Goal: Find specific fact: Find specific fact

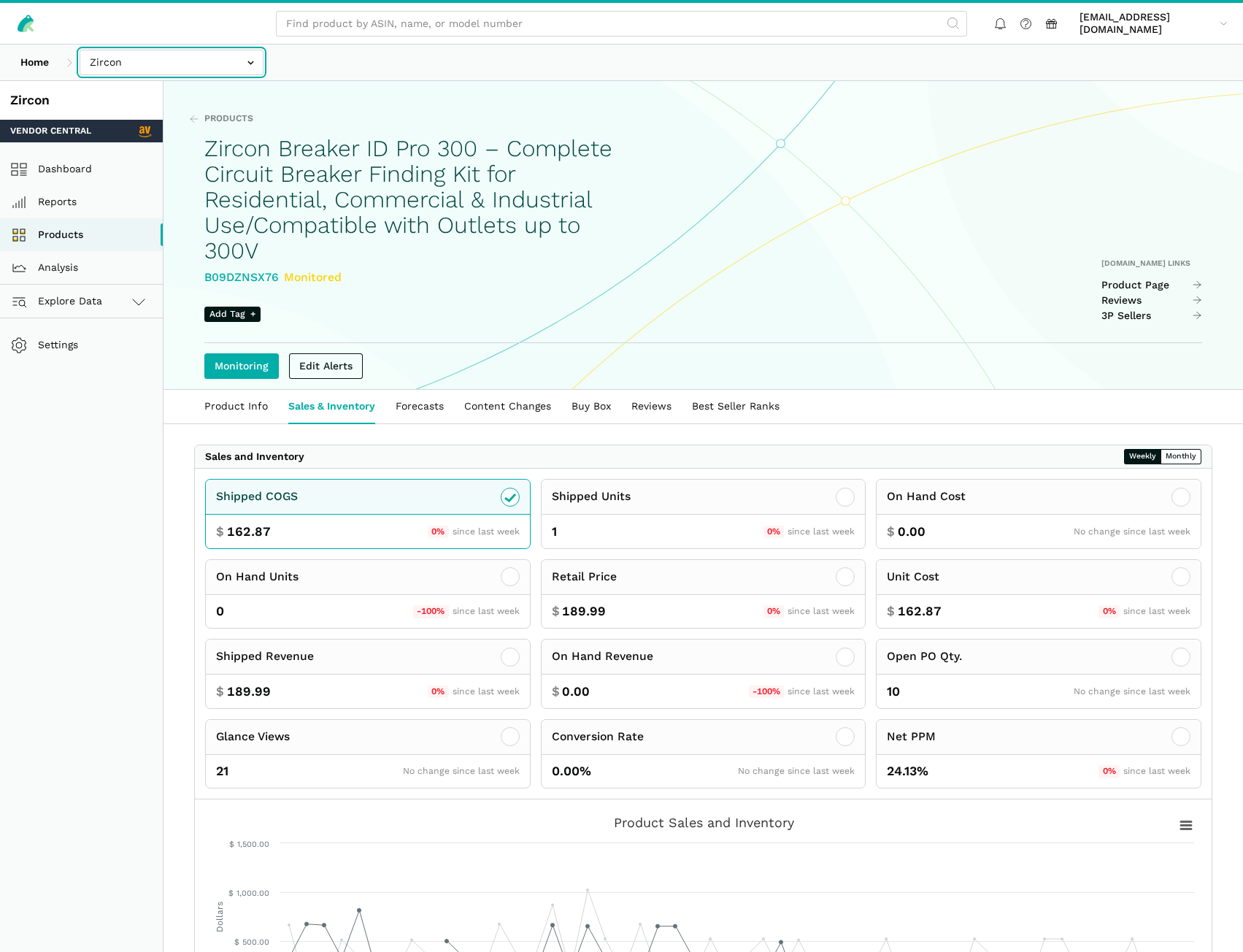
drag, startPoint x: 0, startPoint y: 0, endPoint x: 192, endPoint y: 67, distance: 203.4
click at [192, 67] on input "text" at bounding box center [172, 63] width 184 height 25
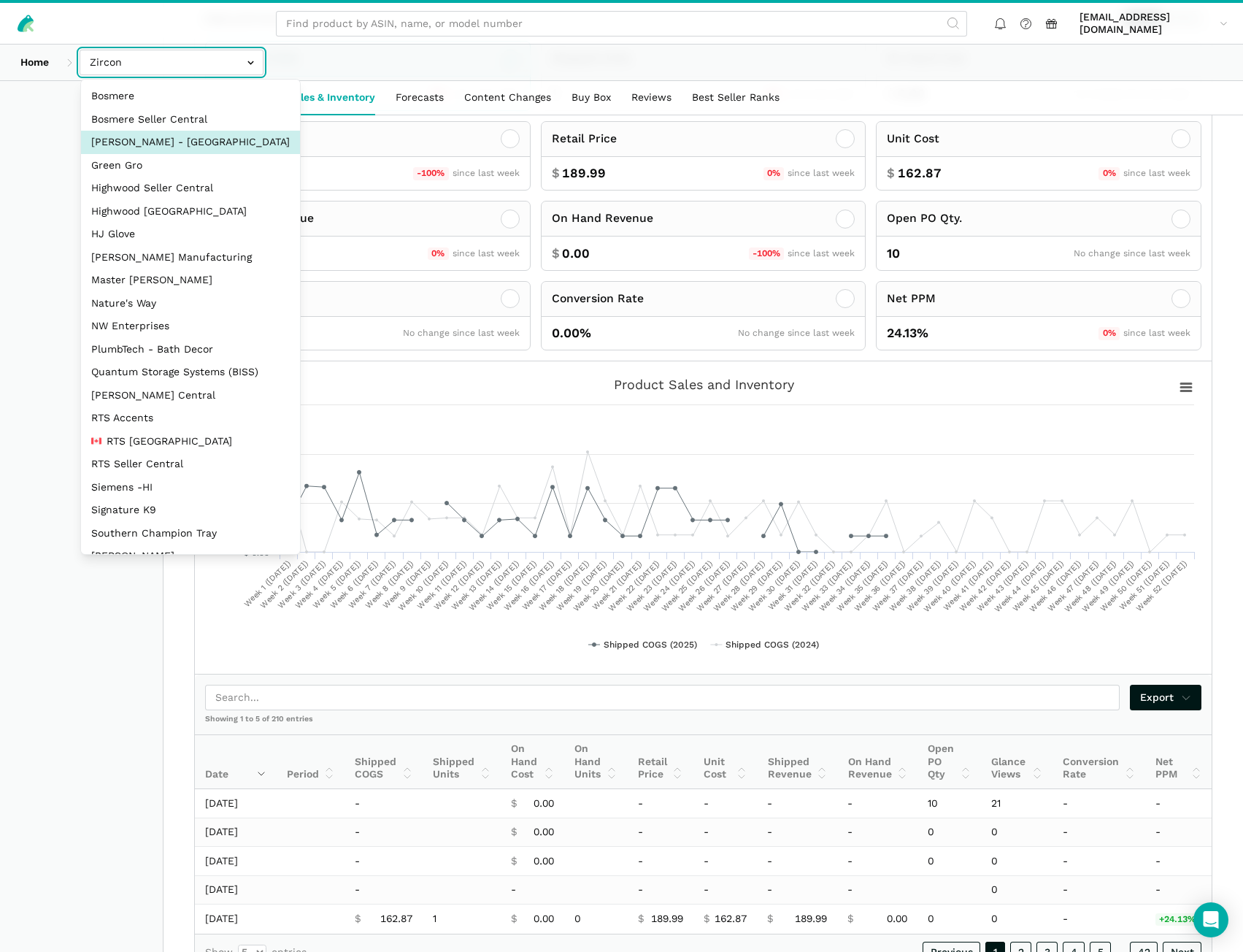
scroll to position [437, 0]
select select "3t6bg6GamSTDovWwD6pnZB2o"
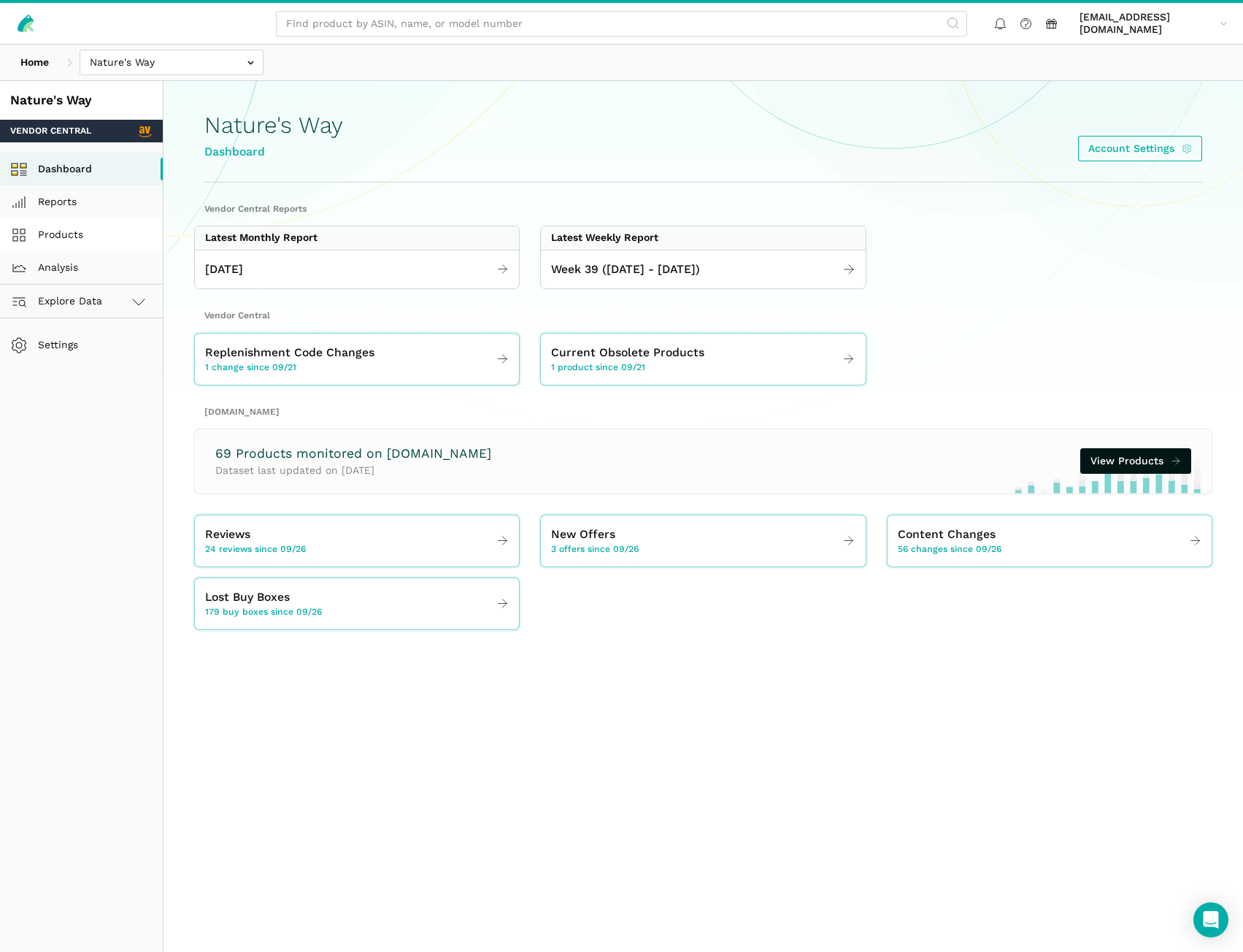
click at [69, 233] on link "Products" at bounding box center [81, 234] width 163 height 33
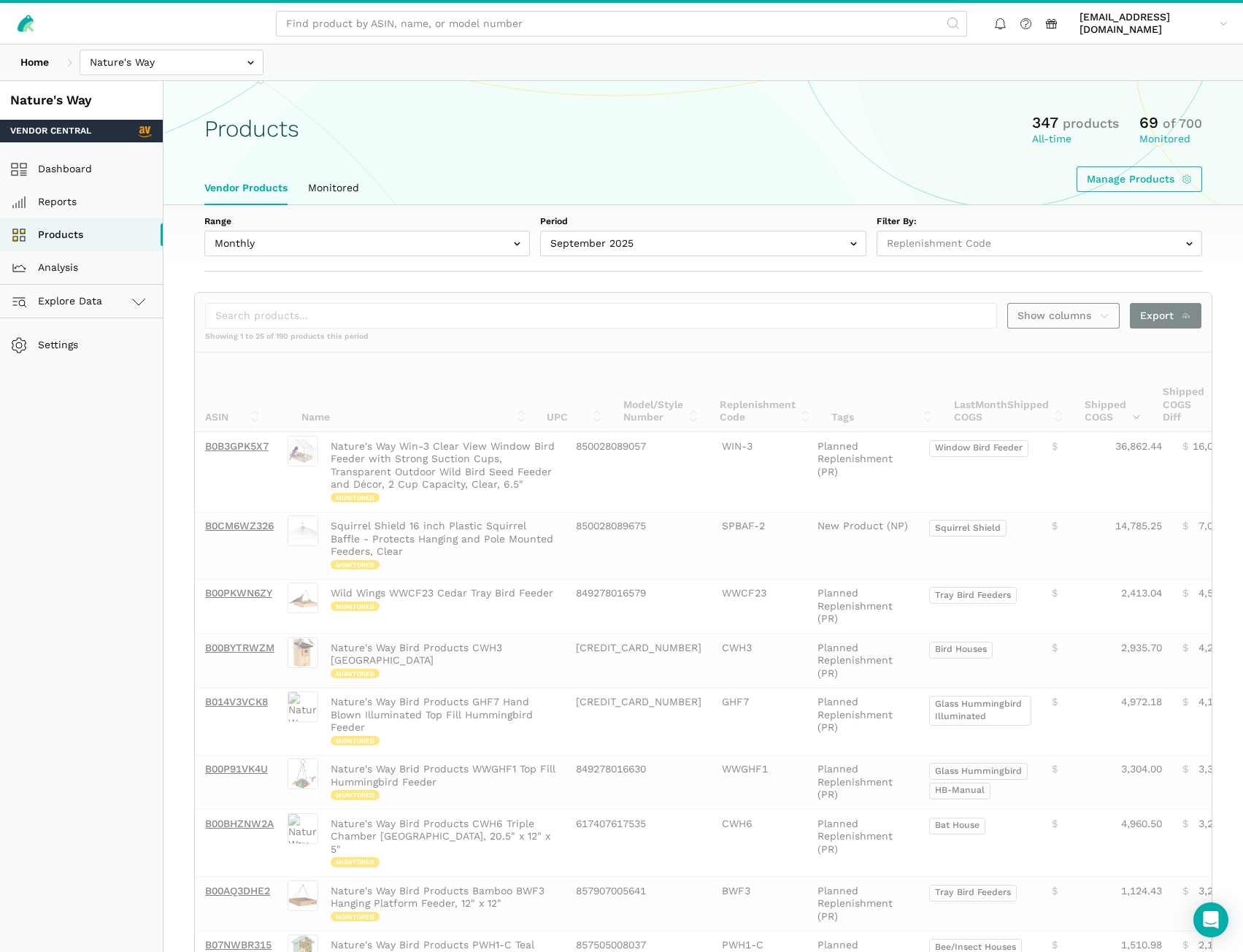
select select
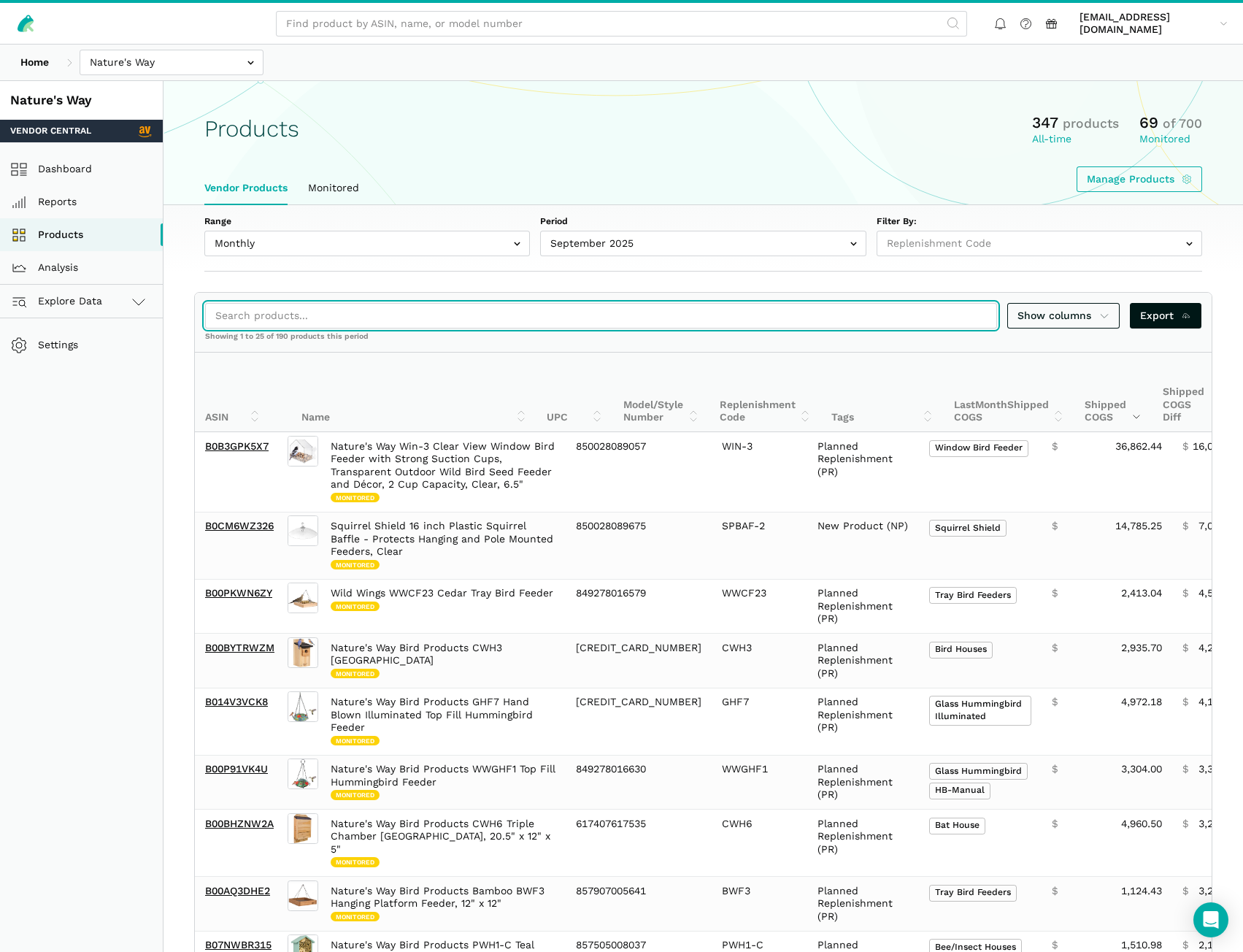
click at [282, 316] on input "search" at bounding box center [601, 316] width 792 height 25
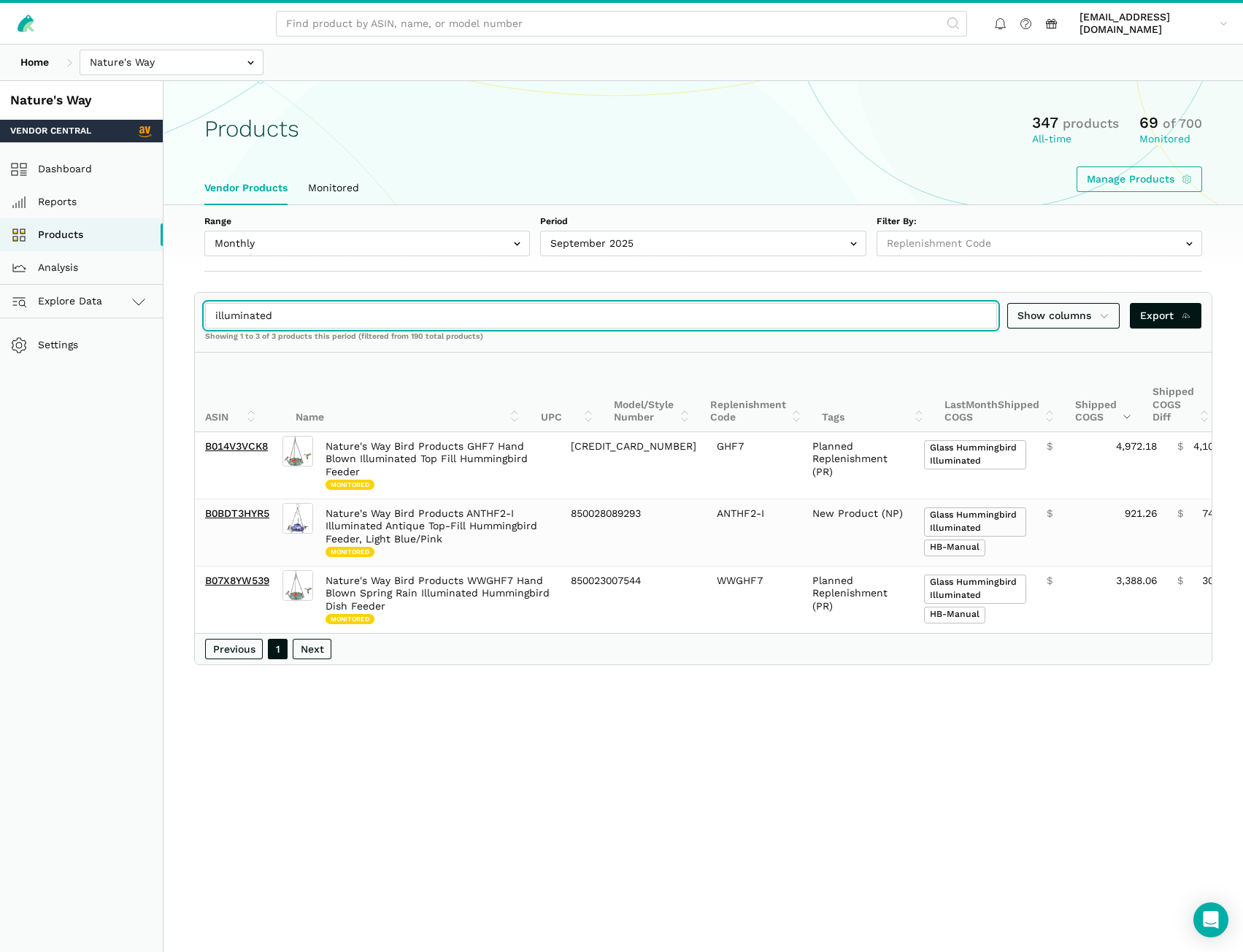
type input "illuminated"
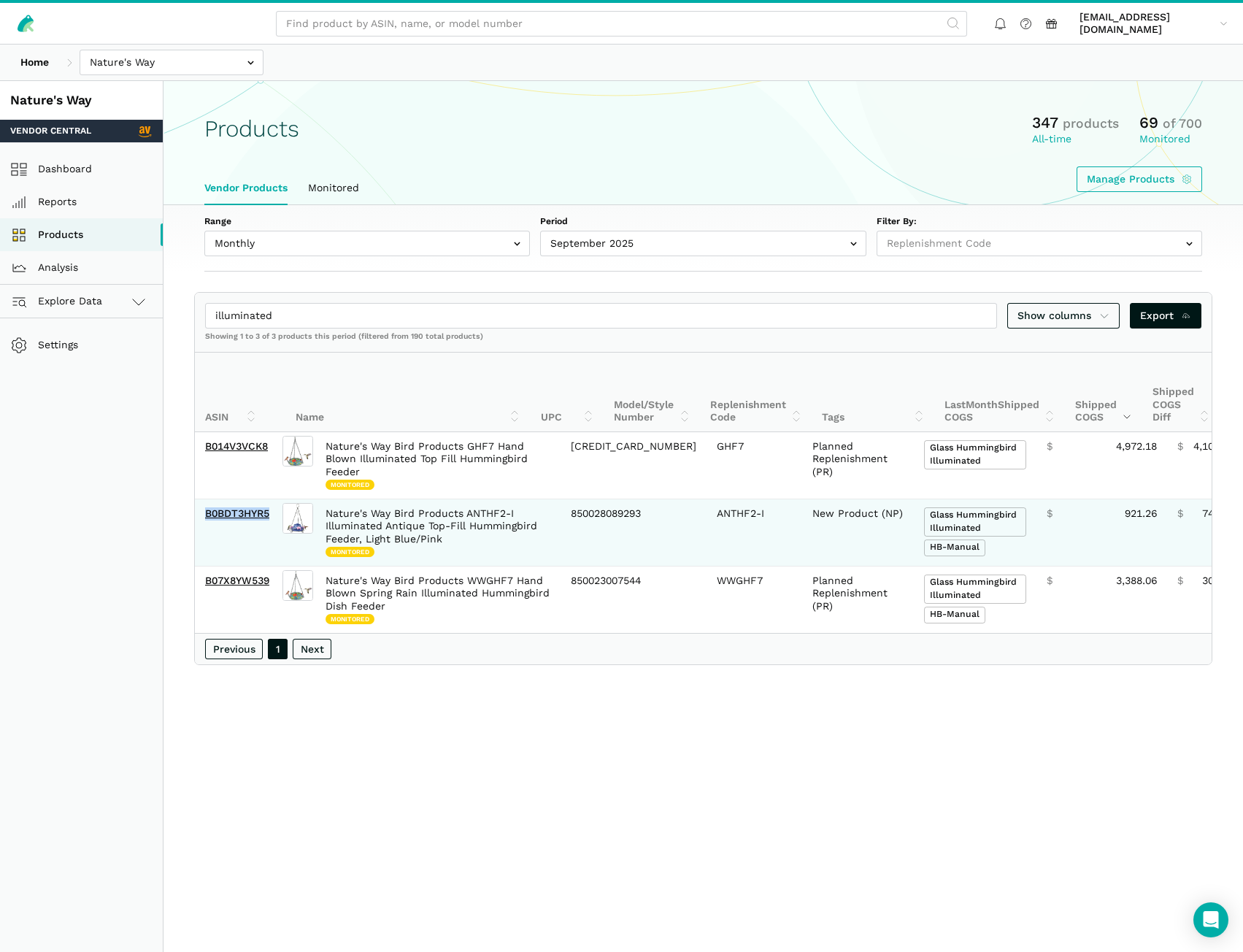
drag, startPoint x: 271, startPoint y: 522, endPoint x: 205, endPoint y: 522, distance: 66.0
click at [205, 522] on td "B0BDT3HYR5" at bounding box center [237, 533] width 84 height 67
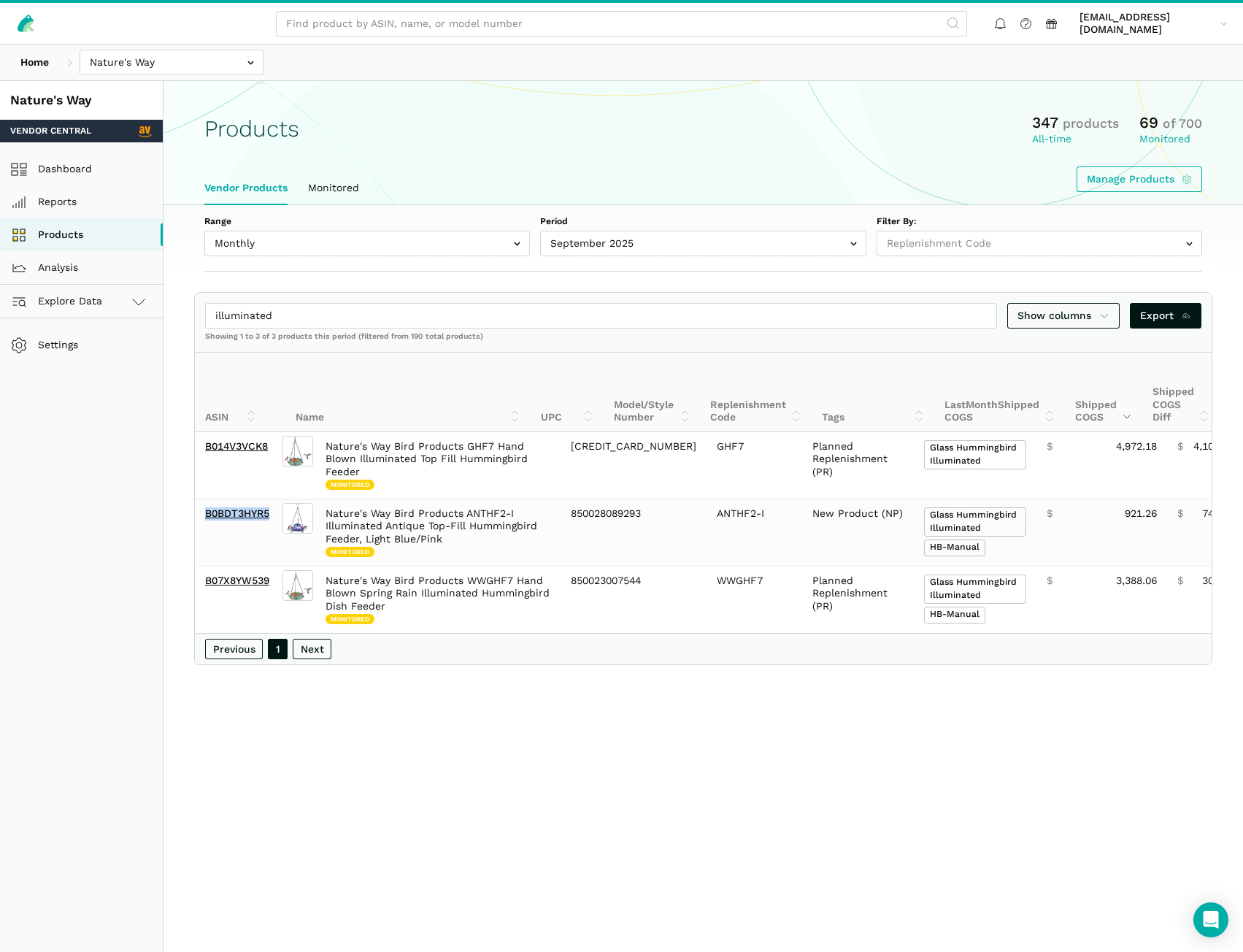
copy link "B0BDT3HYR5"
